Goal: Find specific page/section: Find specific page/section

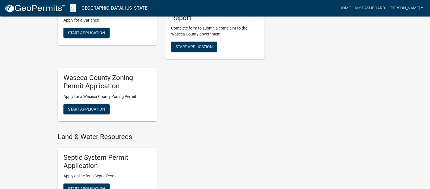
scroll to position [318, 0]
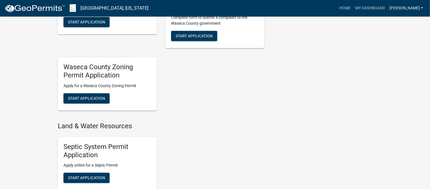
click at [421, 6] on link "[PERSON_NAME]" at bounding box center [406, 8] width 38 height 11
click at [25, 7] on img at bounding box center [35, 8] width 61 height 8
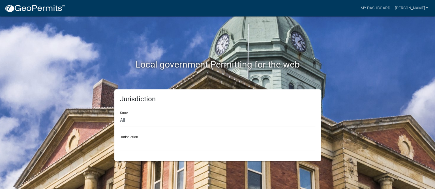
click at [124, 121] on select "All [US_STATE] [US_STATE] [US_STATE] [US_STATE] [US_STATE] [US_STATE] [US_STATE…" at bounding box center [217, 120] width 195 height 12
select select "[US_STATE]"
click at [120, 114] on select "All [US_STATE] [US_STATE] [US_STATE] [US_STATE] [US_STATE] [US_STATE] [US_STATE…" at bounding box center [217, 120] width 195 height 12
click at [147, 140] on select "[GEOGRAPHIC_DATA], [US_STATE] [GEOGRAPHIC_DATA], [US_STATE] [GEOGRAPHIC_DATA], …" at bounding box center [217, 144] width 195 height 12
